Goal: Book appointment/travel/reservation

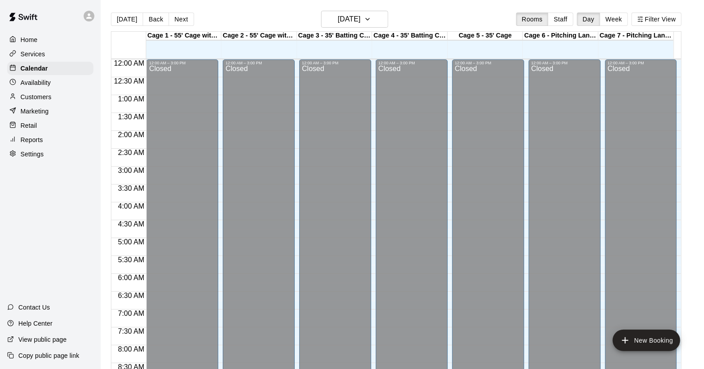
scroll to position [511, 0]
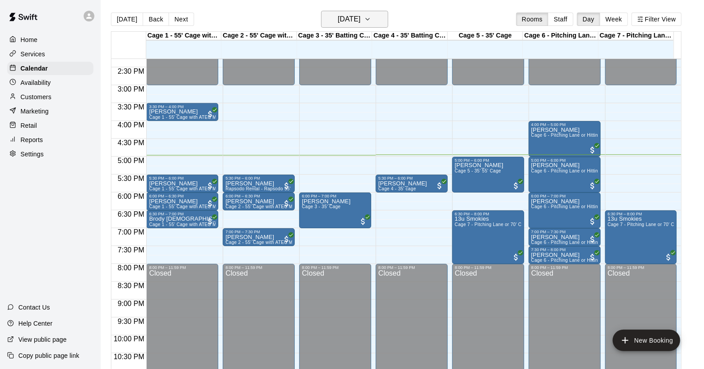
click at [369, 20] on icon "button" at bounding box center [368, 19] width 4 height 2
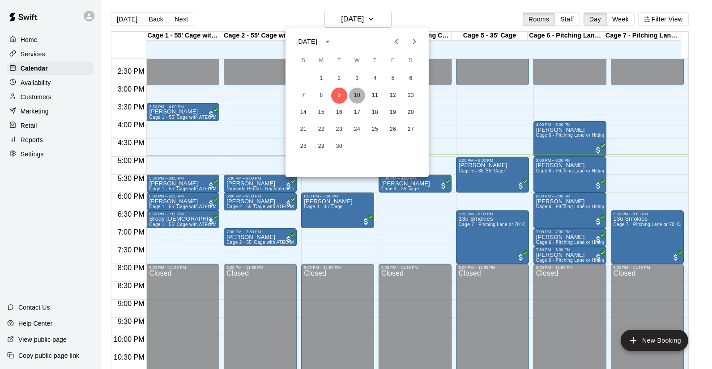
click at [357, 98] on button "10" at bounding box center [357, 96] width 16 height 16
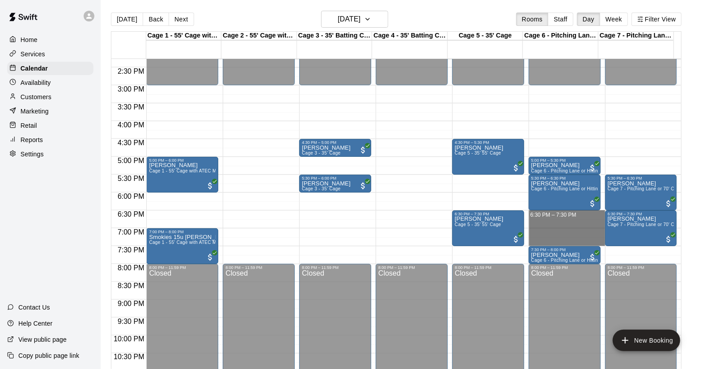
drag, startPoint x: 542, startPoint y: 212, endPoint x: 545, endPoint y: 240, distance: 27.9
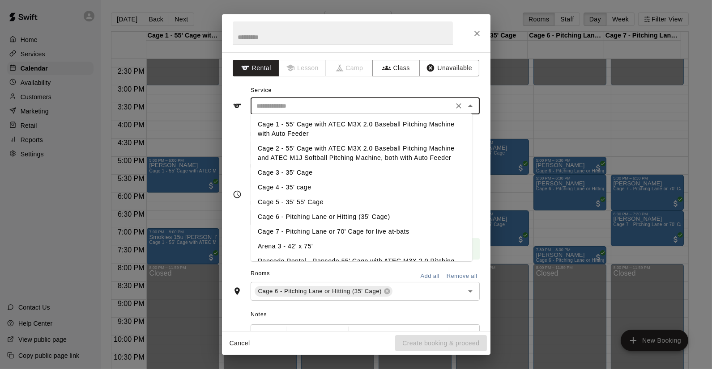
click at [412, 105] on input "text" at bounding box center [351, 106] width 197 height 11
click at [292, 217] on li "Cage 6 - Pitching Lane or Hitting (35' Cage)" at bounding box center [361, 217] width 221 height 15
type input "**********"
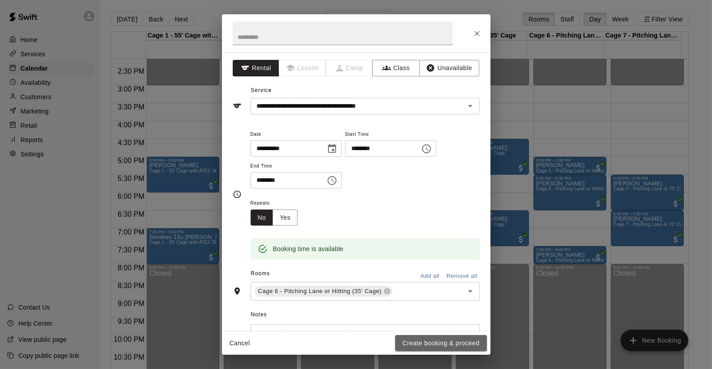
click at [446, 348] on button "Create booking & proceed" at bounding box center [440, 343] width 91 height 17
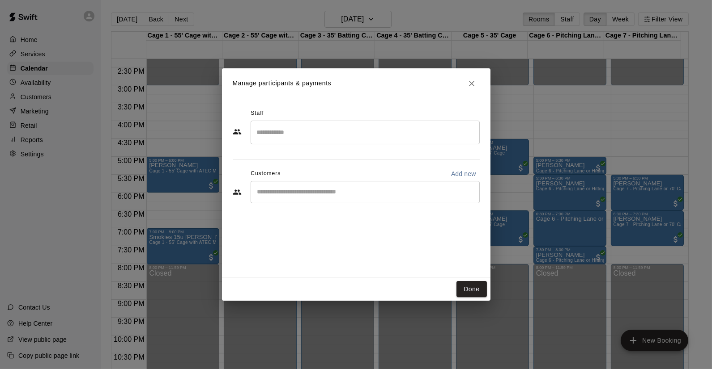
click at [326, 191] on input "Start typing to search customers..." at bounding box center [365, 192] width 221 height 9
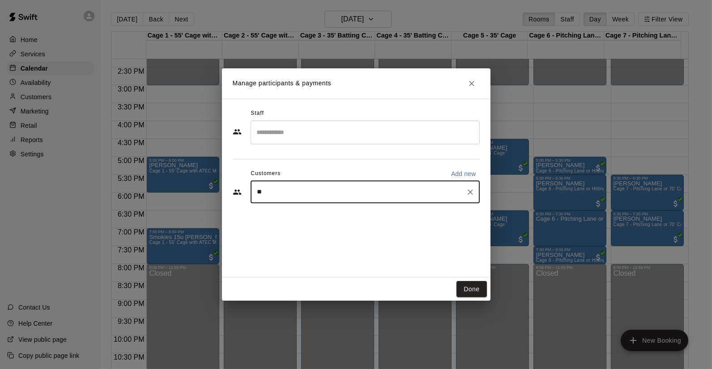
type input "***"
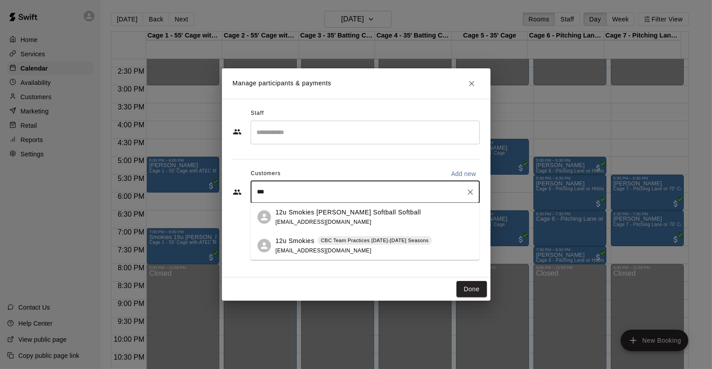
click at [287, 248] on span "[EMAIL_ADDRESS][DOMAIN_NAME]" at bounding box center [323, 250] width 96 height 6
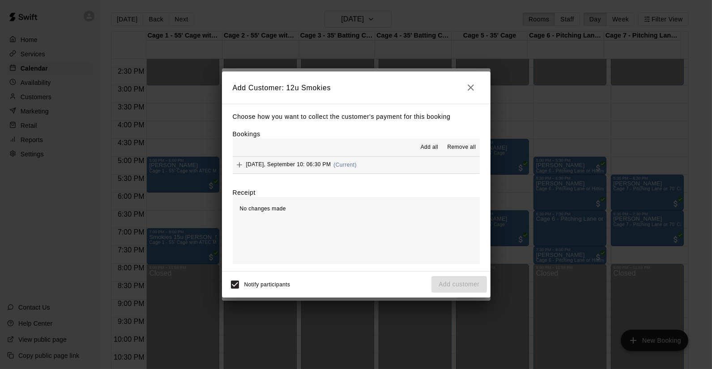
click at [398, 169] on button "[DATE], September 10: 06:30 PM (Current)" at bounding box center [356, 165] width 247 height 17
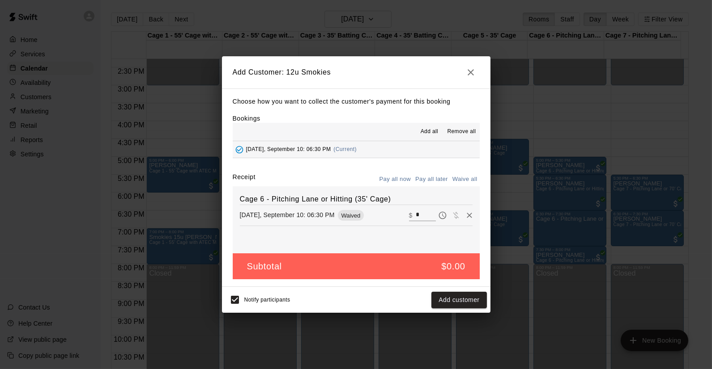
click at [463, 292] on div "Notify participants Add customer" at bounding box center [355, 300] width 261 height 19
click at [459, 298] on button "Add customer" at bounding box center [458, 300] width 55 height 17
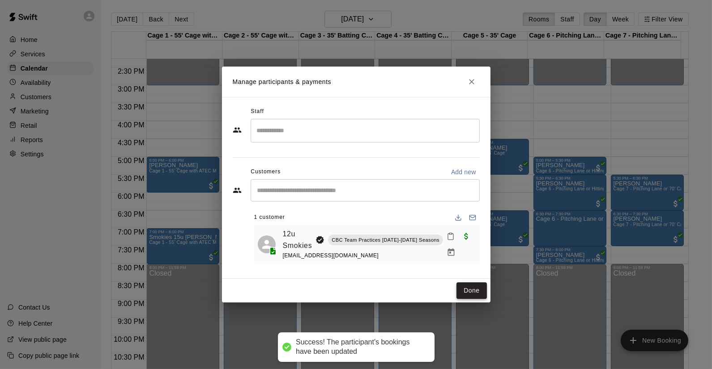
click at [464, 293] on button "Done" at bounding box center [471, 291] width 30 height 17
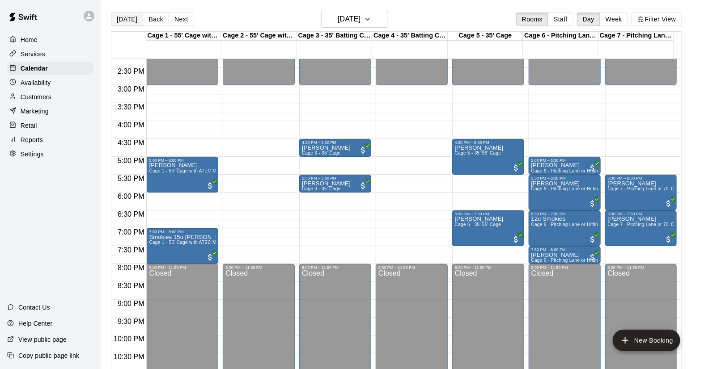
click at [124, 13] on button "[DATE]" at bounding box center [127, 19] width 32 height 13
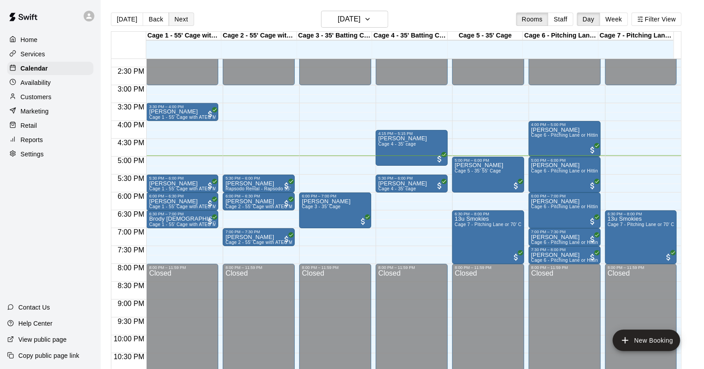
click at [178, 21] on button "Next" at bounding box center [181, 19] width 25 height 13
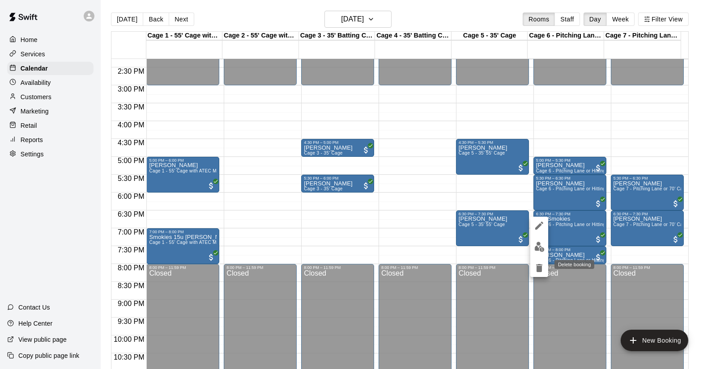
click at [535, 267] on icon "delete" at bounding box center [539, 268] width 11 height 11
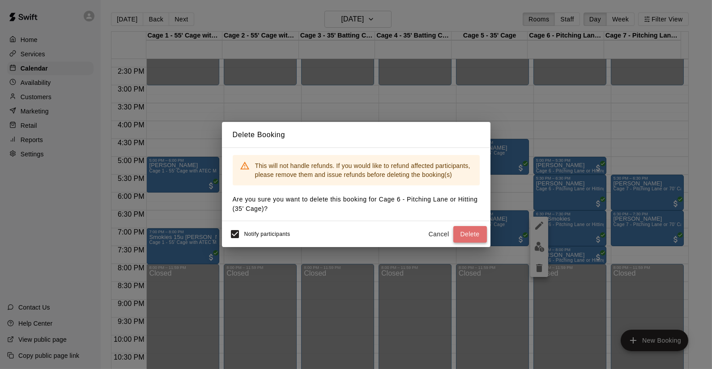
click at [459, 233] on button "Delete" at bounding box center [470, 234] width 34 height 17
